Goal: Navigation & Orientation: Go to known website

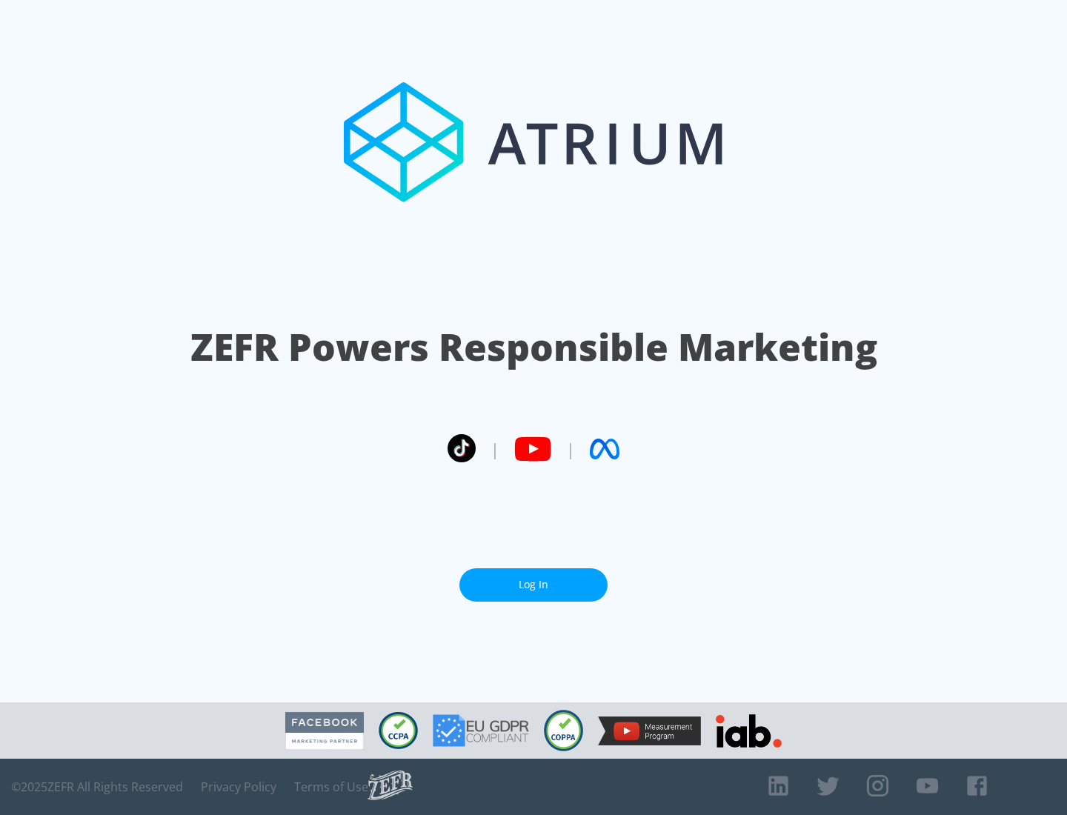
click at [534, 585] on link "Log In" at bounding box center [534, 585] width 148 height 33
